Goal: Task Accomplishment & Management: Use online tool/utility

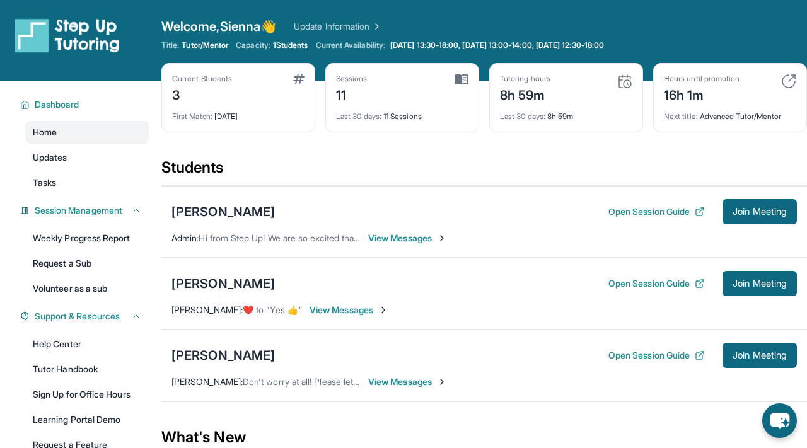
scroll to position [125, 0]
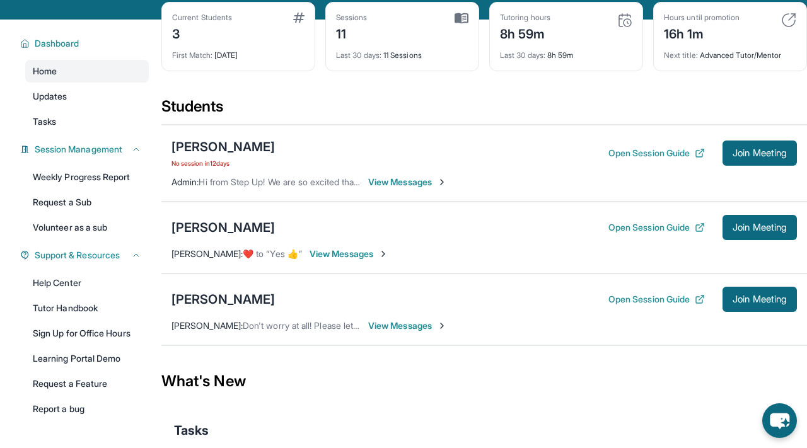
scroll to position [67, 0]
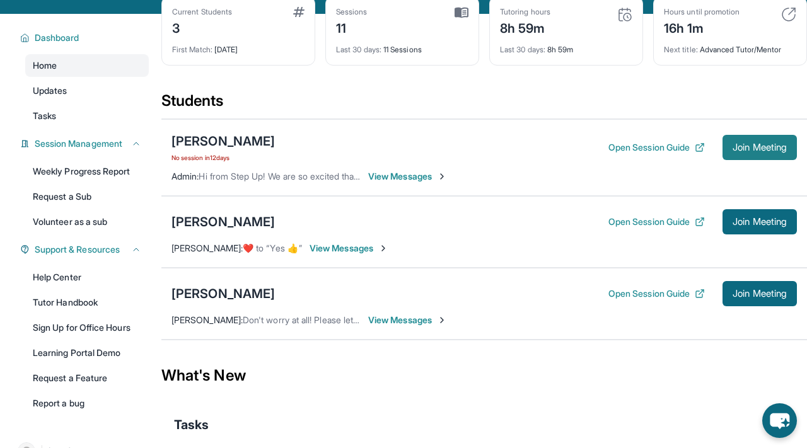
click at [742, 148] on span "Join Meeting" at bounding box center [760, 148] width 54 height 8
click at [616, 149] on button "Open Session Guide" at bounding box center [657, 147] width 96 height 13
click at [723, 153] on button "Join Meeting" at bounding box center [760, 147] width 74 height 25
click at [736, 150] on span "Join Meeting" at bounding box center [760, 148] width 54 height 8
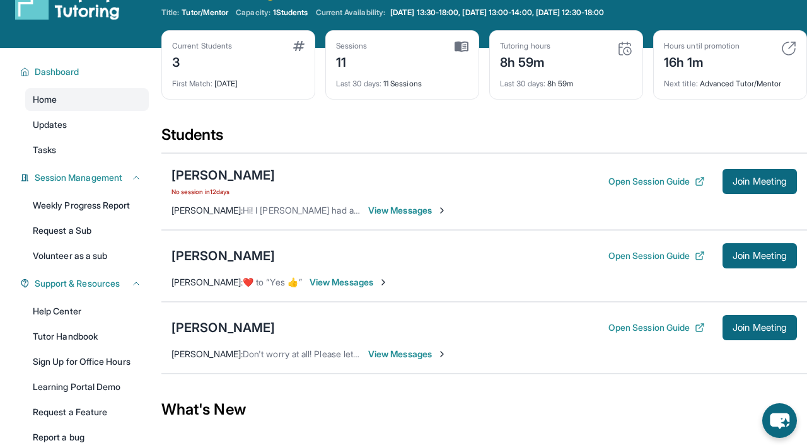
scroll to position [35, 0]
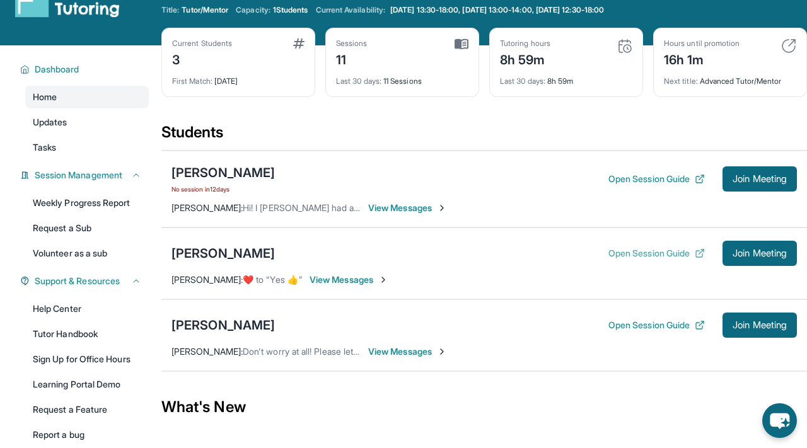
click at [671, 251] on button "Open Session Guide" at bounding box center [657, 253] width 96 height 13
click at [752, 255] on span "Join Meeting" at bounding box center [760, 254] width 54 height 8
